Goal: Information Seeking & Learning: Learn about a topic

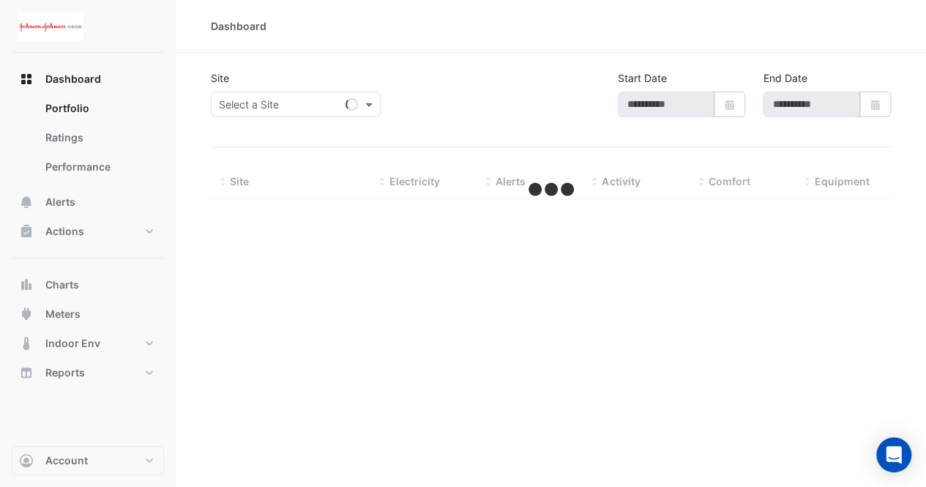
type input "**********"
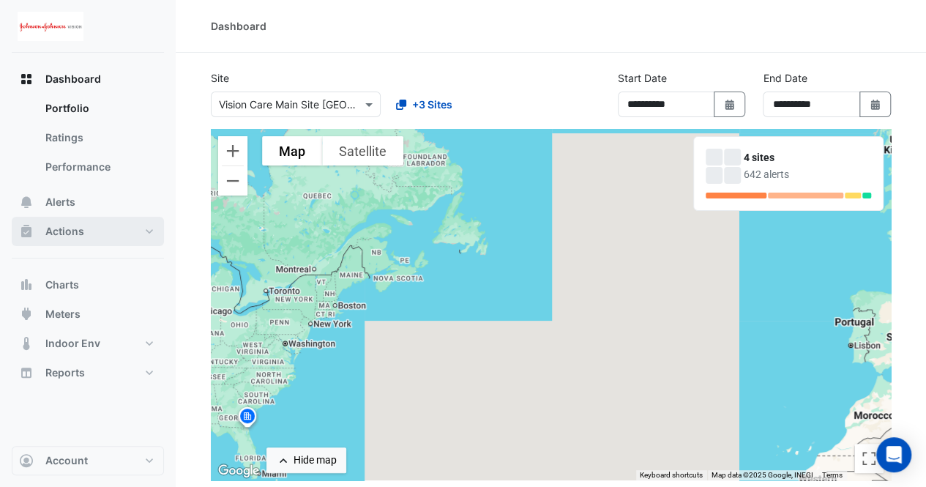
click at [78, 234] on span "Actions" at bounding box center [64, 231] width 39 height 15
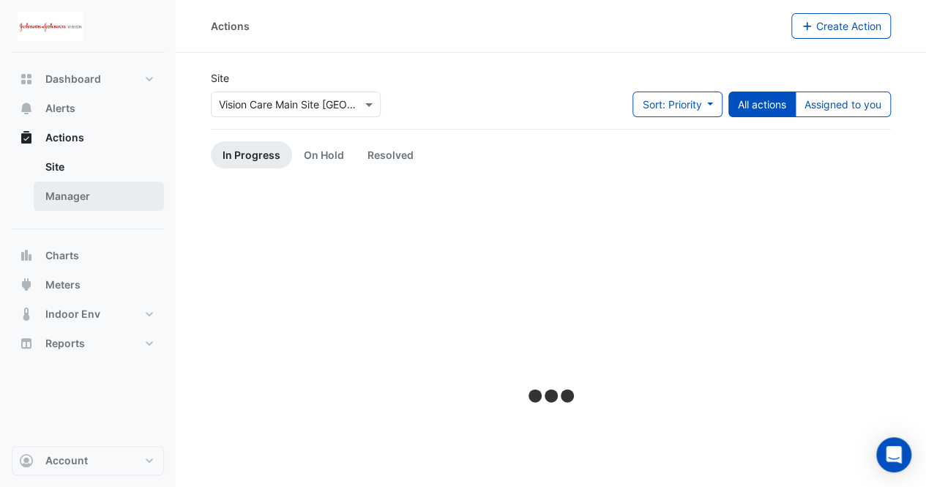
click at [63, 204] on link "Manager" at bounding box center [99, 196] width 130 height 29
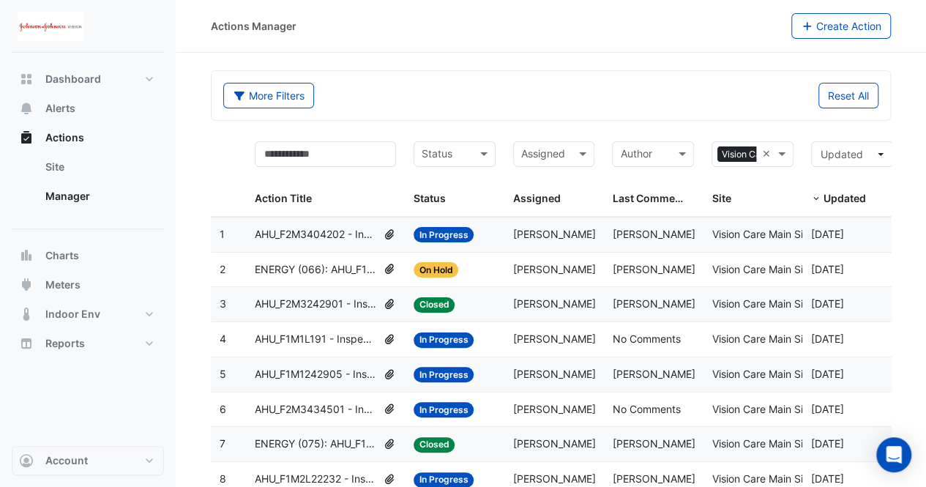
click at [362, 237] on span "AHU_F2M3404202 - Inspect Damper Control" at bounding box center [316, 234] width 123 height 17
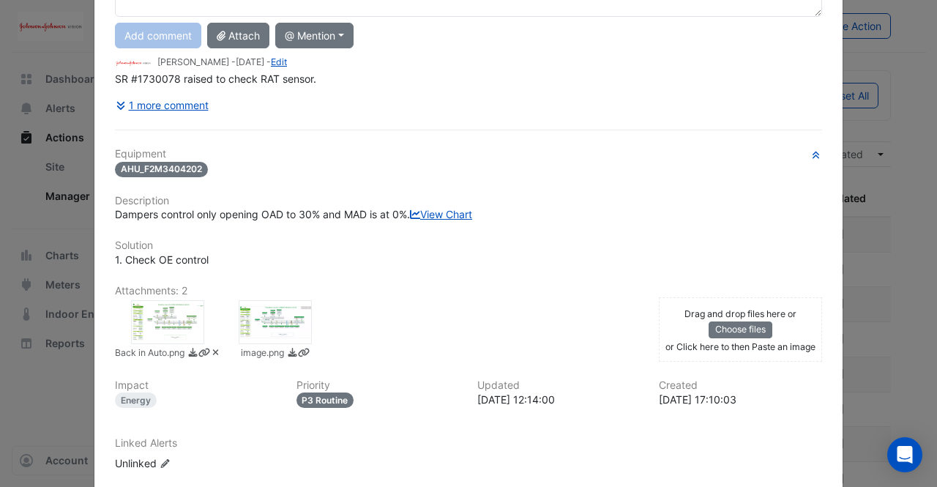
scroll to position [197, 0]
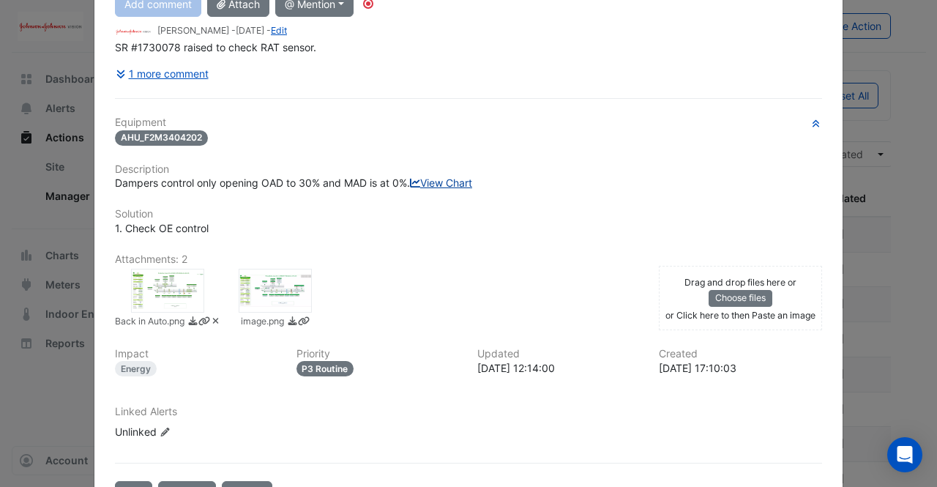
click at [410, 189] on link "View Chart" at bounding box center [441, 182] width 62 height 12
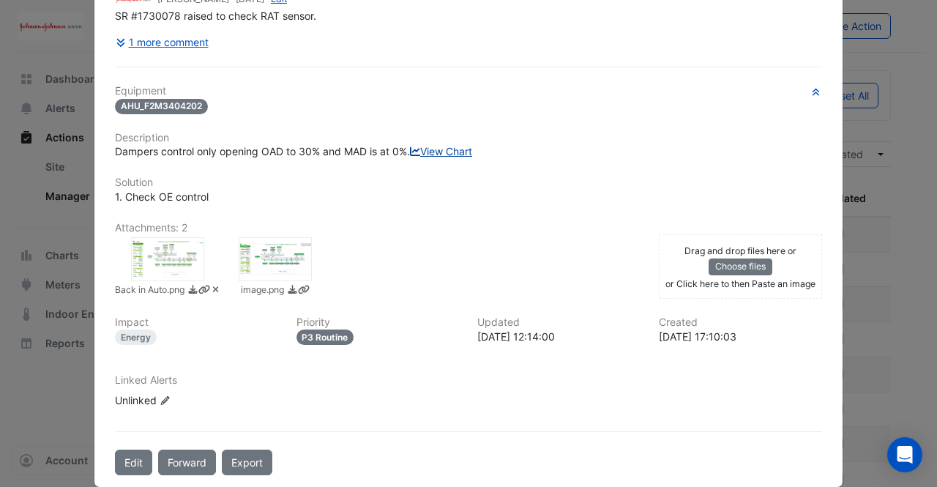
scroll to position [166, 0]
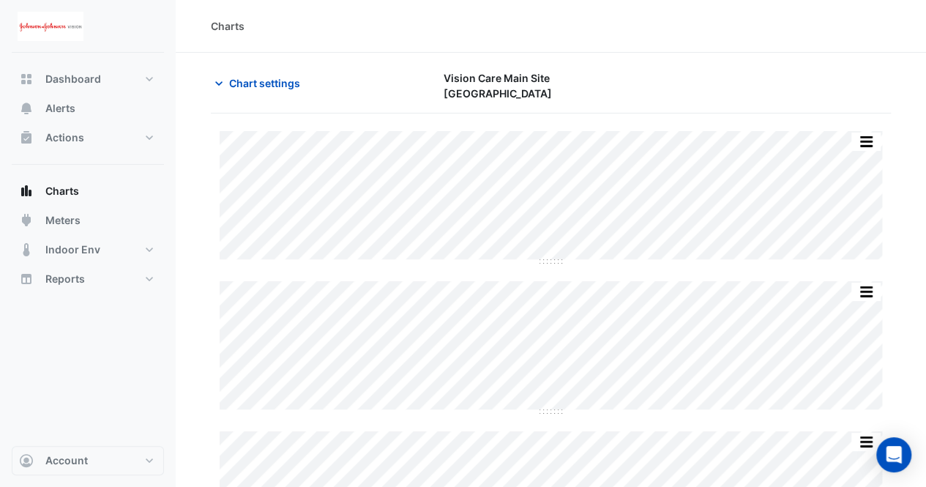
type input "**********"
click at [217, 83] on icon "button" at bounding box center [218, 83] width 7 height 4
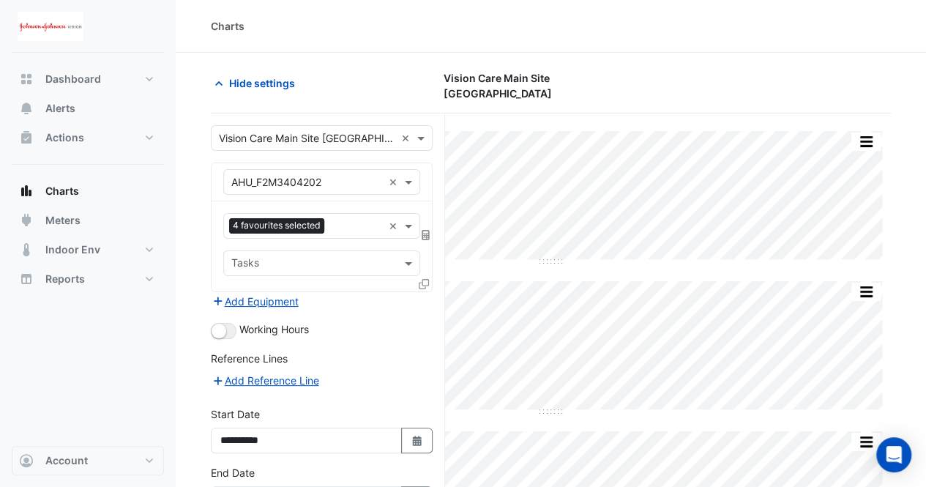
click at [346, 227] on input "text" at bounding box center [356, 227] width 53 height 15
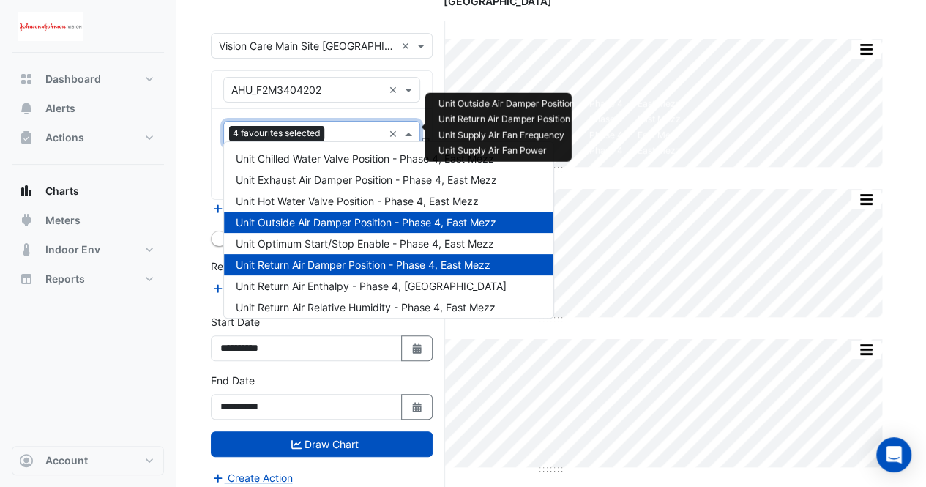
click at [277, 220] on span "Unit Outside Air Damper Position - Phase 4, East Mezz" at bounding box center [366, 222] width 261 height 12
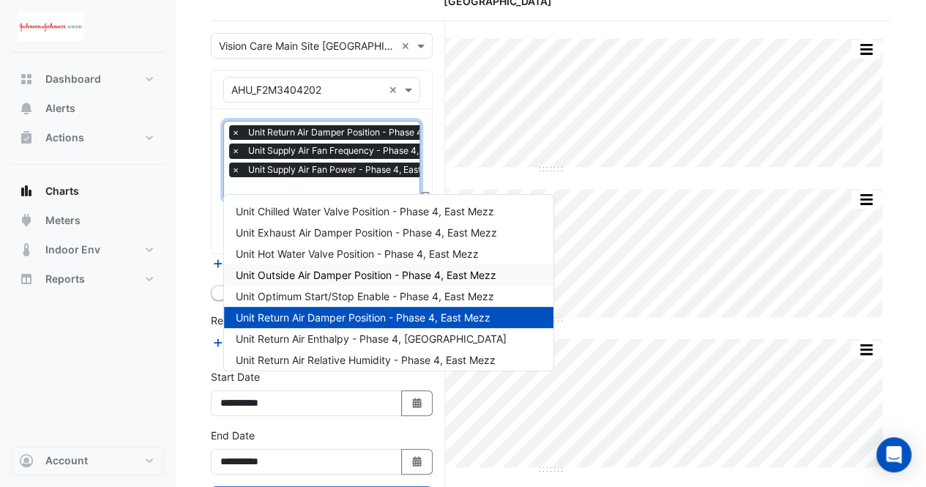
click at [290, 315] on span "Unit Return Air Damper Position - Phase 4, East Mezz" at bounding box center [363, 317] width 255 height 12
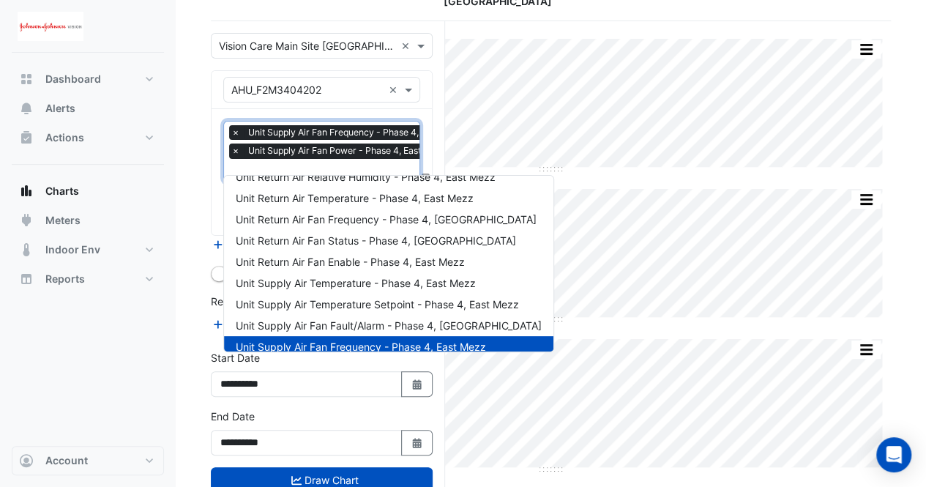
scroll to position [170, 0]
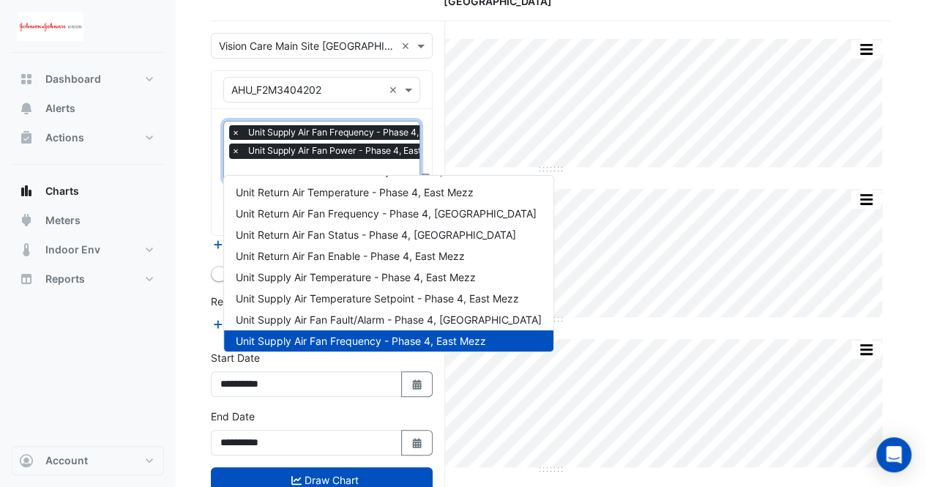
click at [278, 333] on div "Unit Supply Air Fan Frequency - Phase 4, East Mezz" at bounding box center [389, 340] width 330 height 21
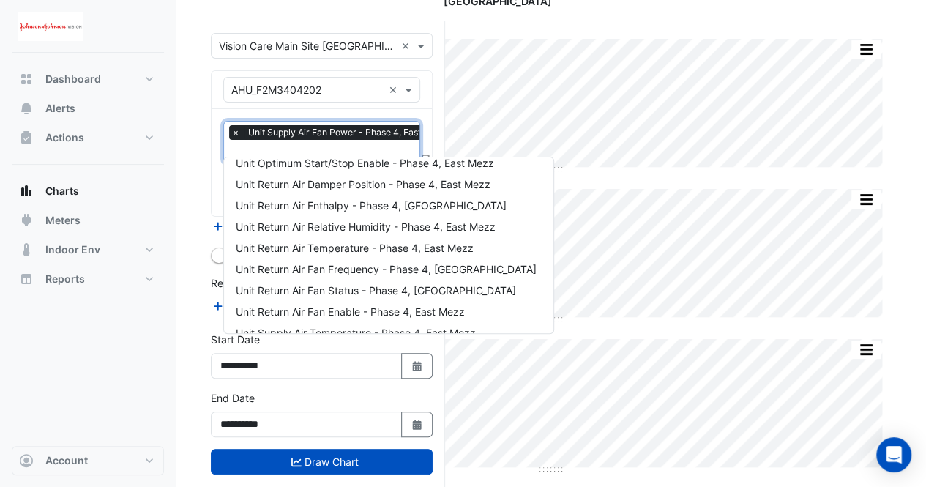
scroll to position [109, 0]
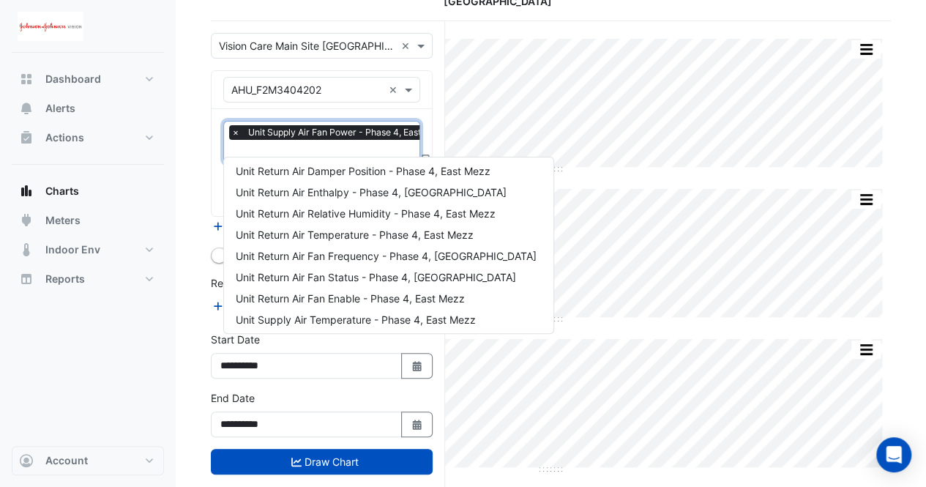
click at [300, 242] on div "Unit Return Air Temperature - Phase 4, East Mezz" at bounding box center [389, 234] width 330 height 21
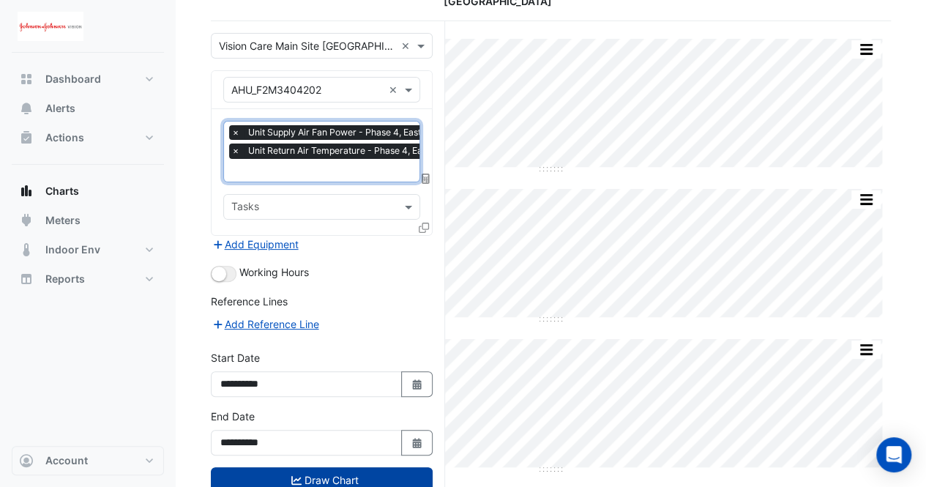
click at [306, 474] on button "Draw Chart" at bounding box center [322, 480] width 222 height 26
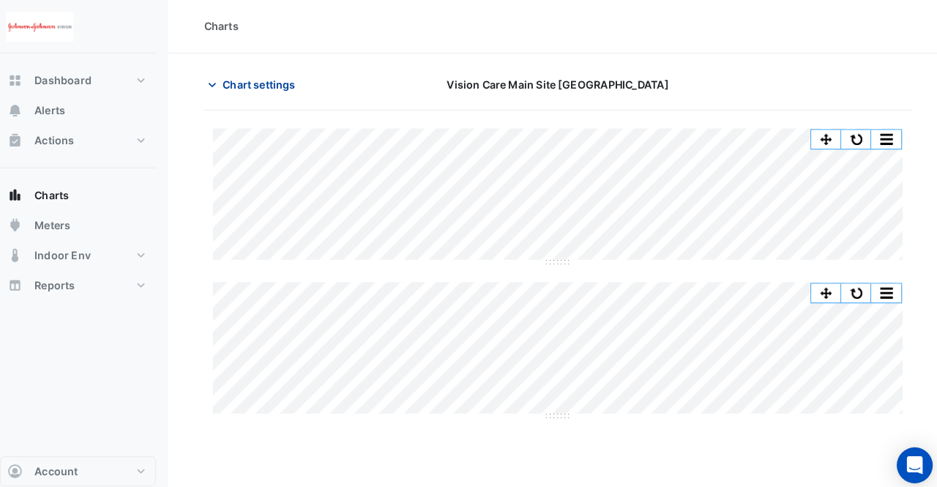
click at [216, 86] on icon "button" at bounding box center [219, 83] width 15 height 15
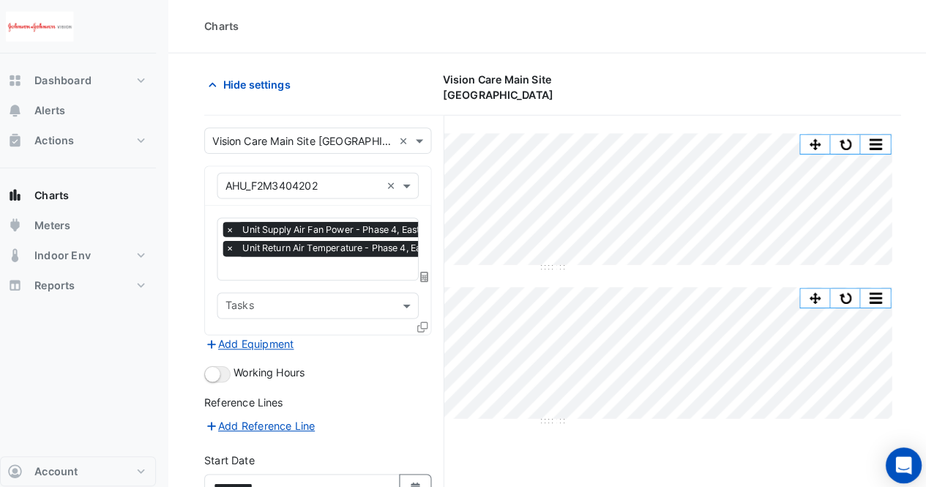
scroll to position [0, 7]
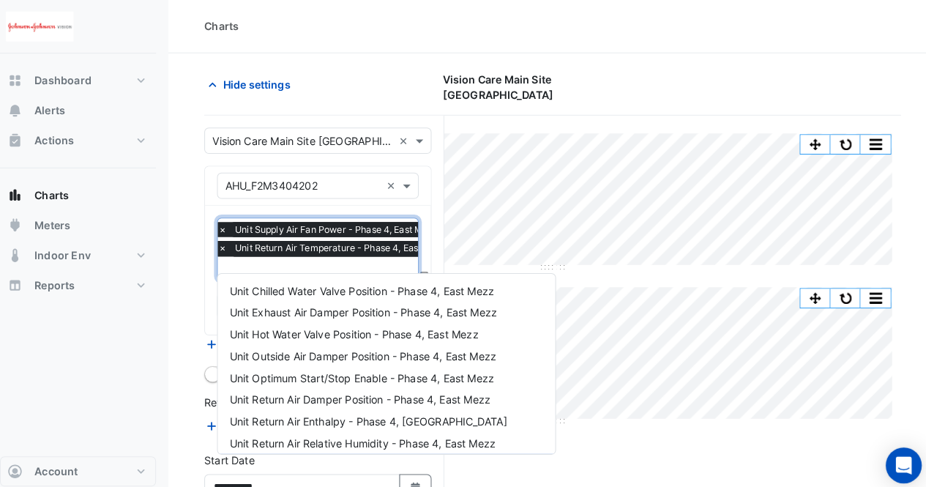
click at [316, 257] on input "text" at bounding box center [339, 263] width 231 height 15
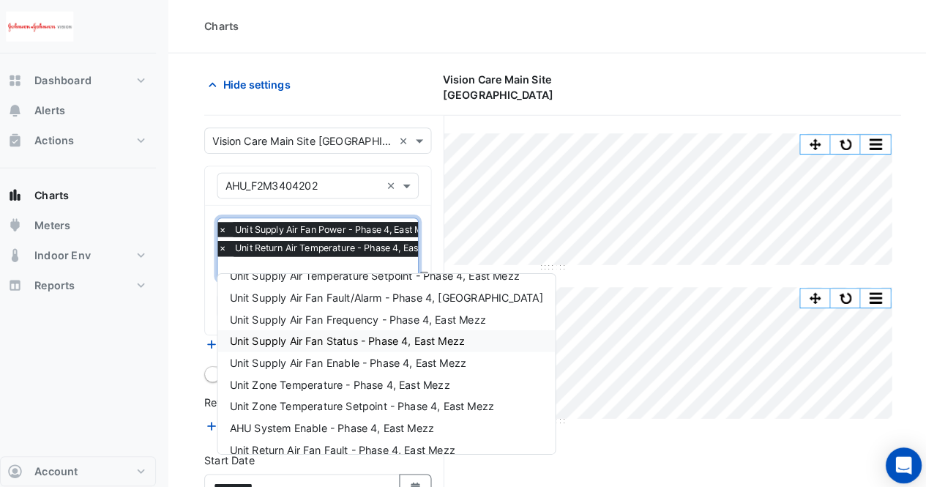
scroll to position [346, 0]
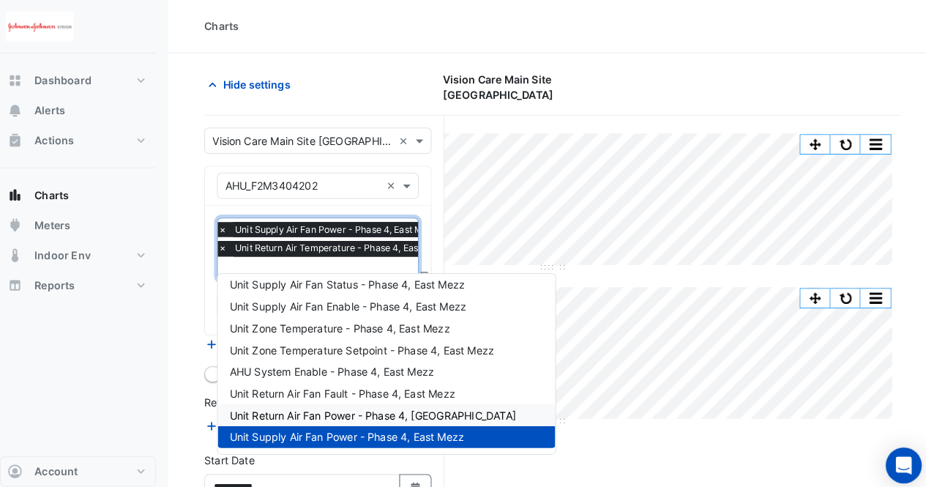
click at [324, 409] on span "Unit Return Air Fan Power - Phase 4, East Mezz" at bounding box center [376, 406] width 280 height 12
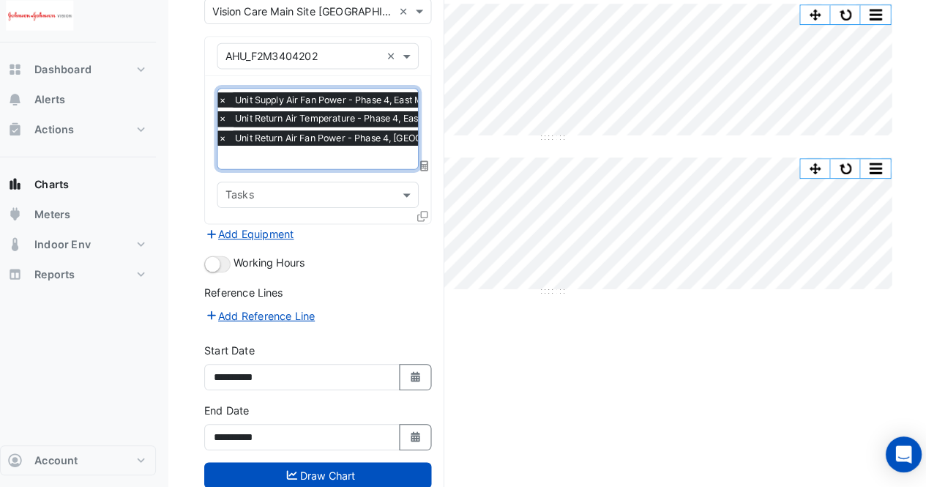
scroll to position [116, 0]
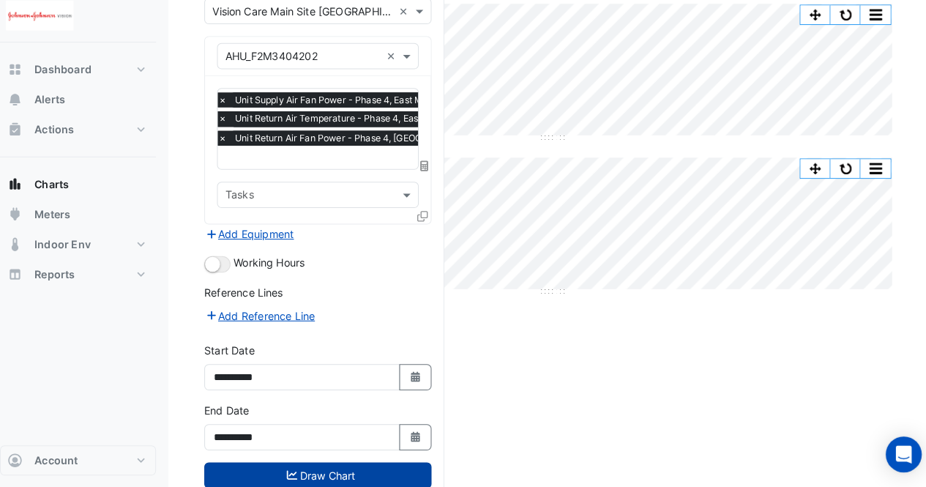
click at [325, 463] on button "Draw Chart" at bounding box center [322, 476] width 222 height 26
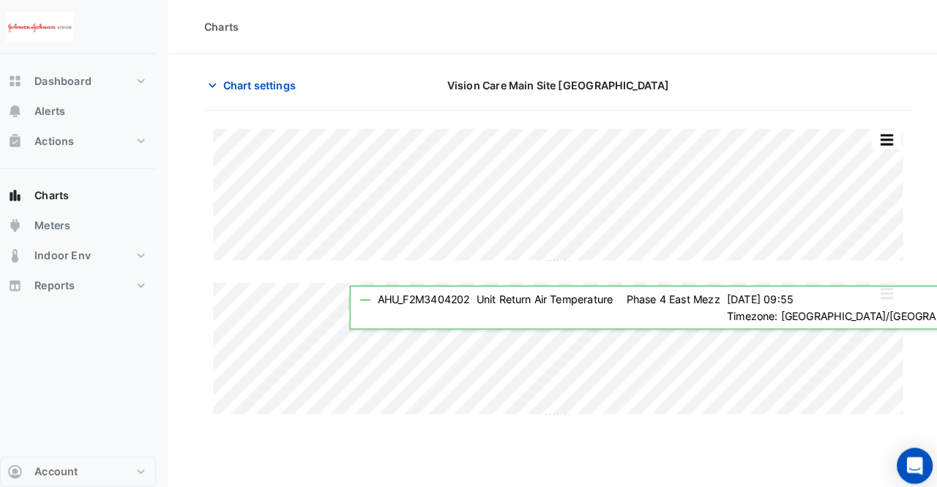
click at [926, 209] on section "Chart settings Vision Care Main Site Limerick Split All Split None Print Save a…" at bounding box center [557, 239] width 762 height 373
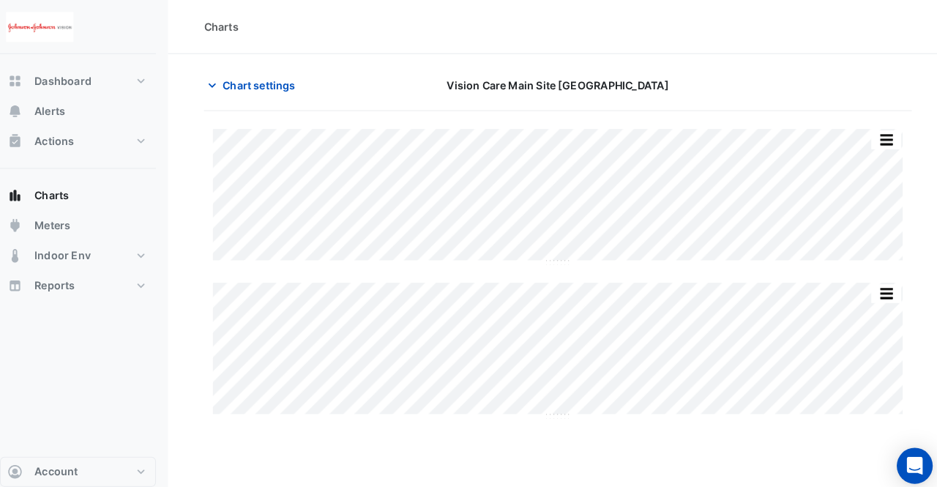
click at [906, 179] on section "Chart settings Vision Care Main Site Limerick Split All Split None Print Save a…" at bounding box center [557, 239] width 762 height 373
